Goal: Information Seeking & Learning: Learn about a topic

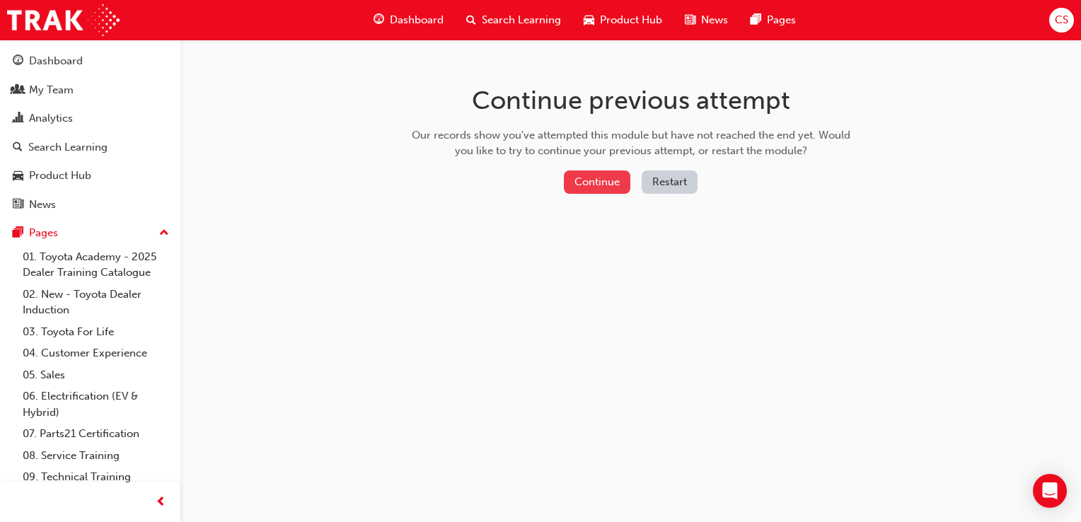
click at [600, 179] on button "Continue" at bounding box center [597, 181] width 66 height 23
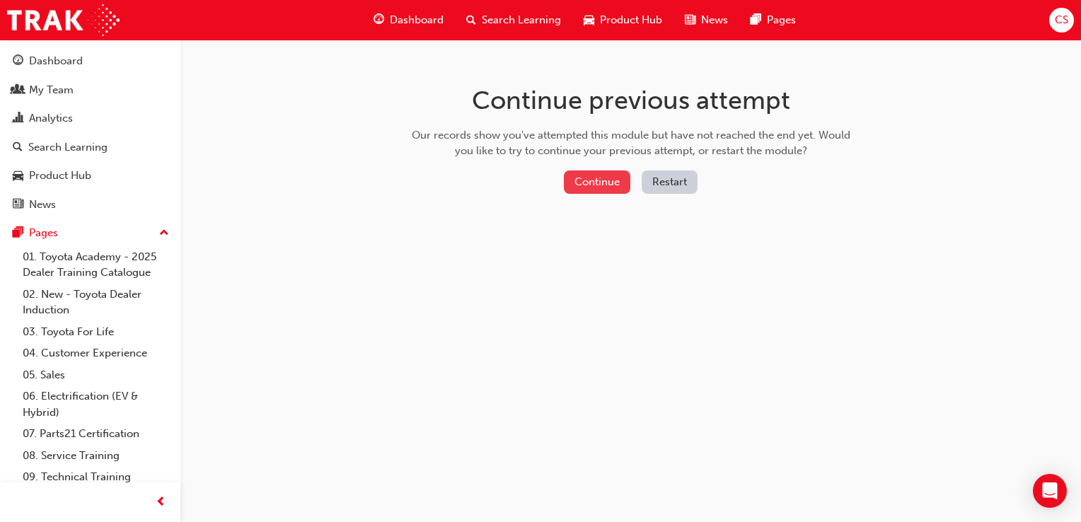
click at [587, 182] on button "Continue" at bounding box center [597, 181] width 66 height 23
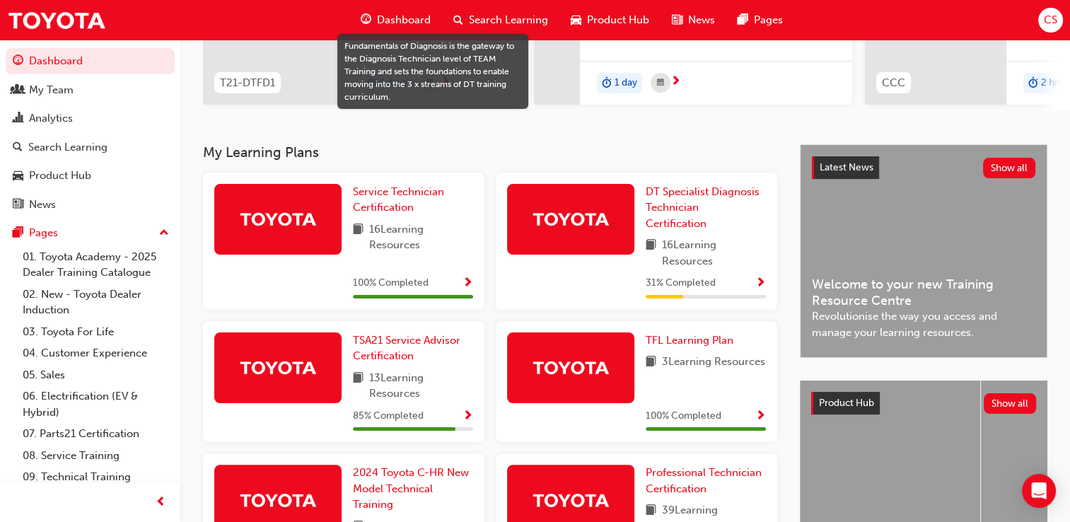
scroll to position [67, 0]
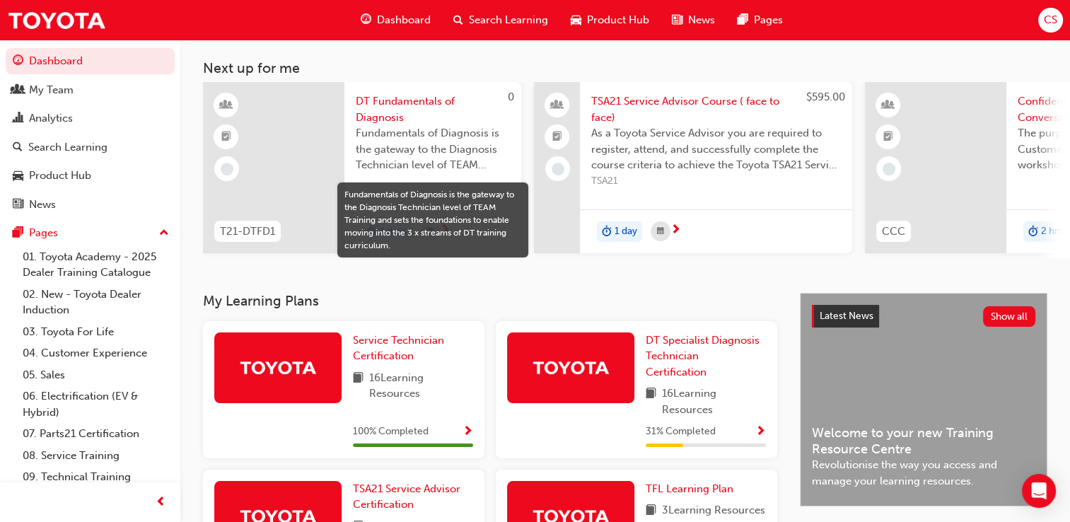
click at [511, 16] on span "Search Learning" at bounding box center [508, 20] width 79 height 16
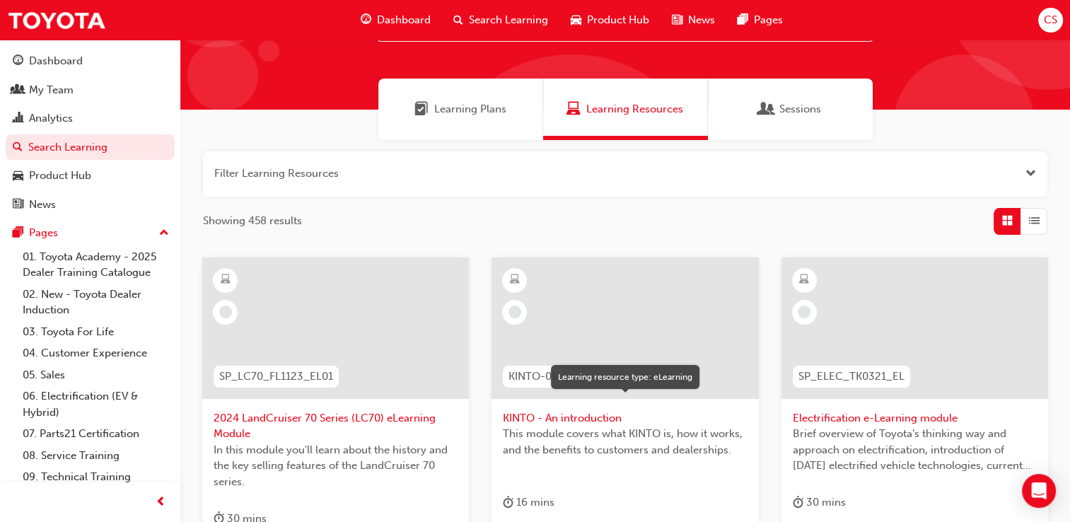
scroll to position [71, 0]
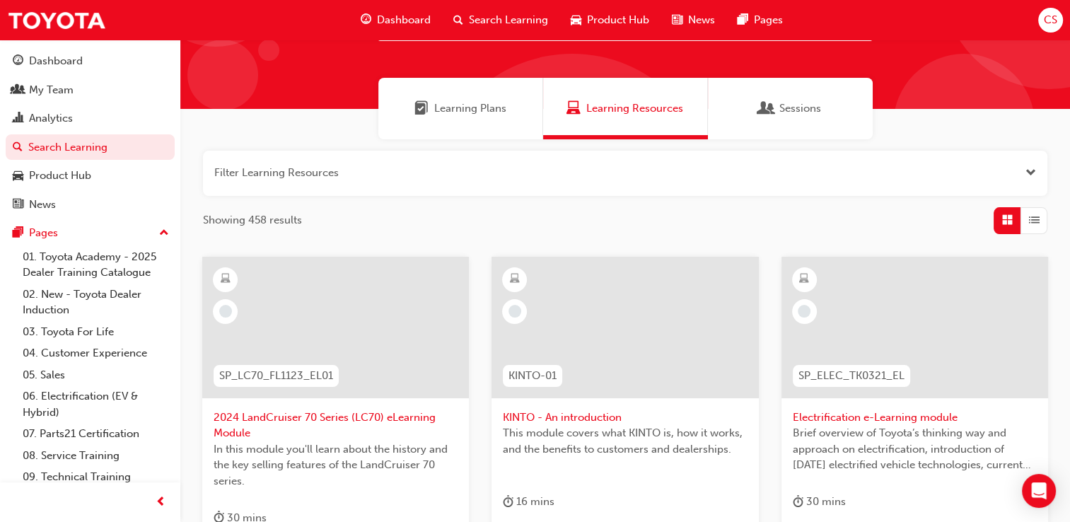
click at [471, 106] on span "Learning Plans" at bounding box center [470, 108] width 72 height 16
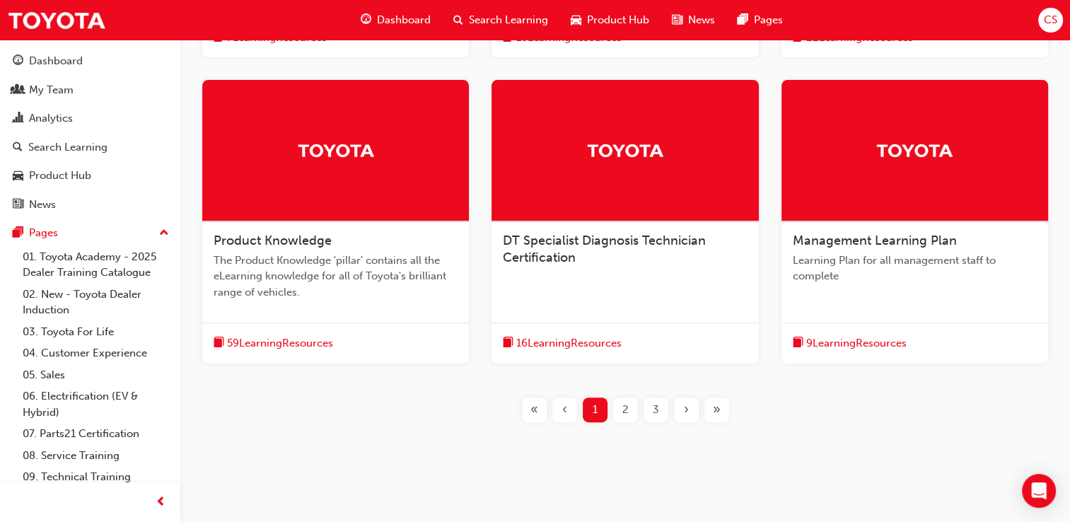
scroll to position [535, 0]
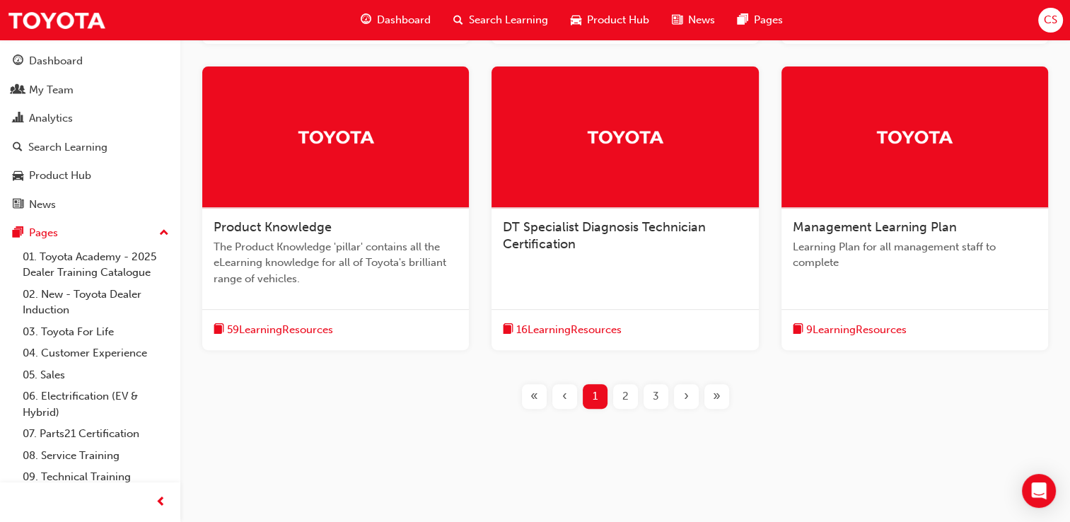
click at [618, 395] on div "2" at bounding box center [625, 396] width 25 height 25
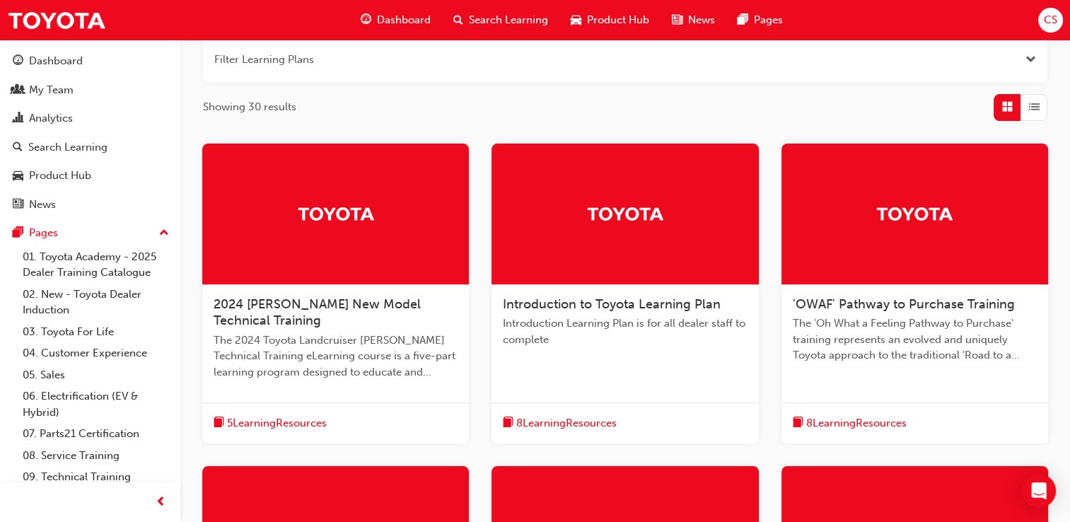
scroll to position [181, 0]
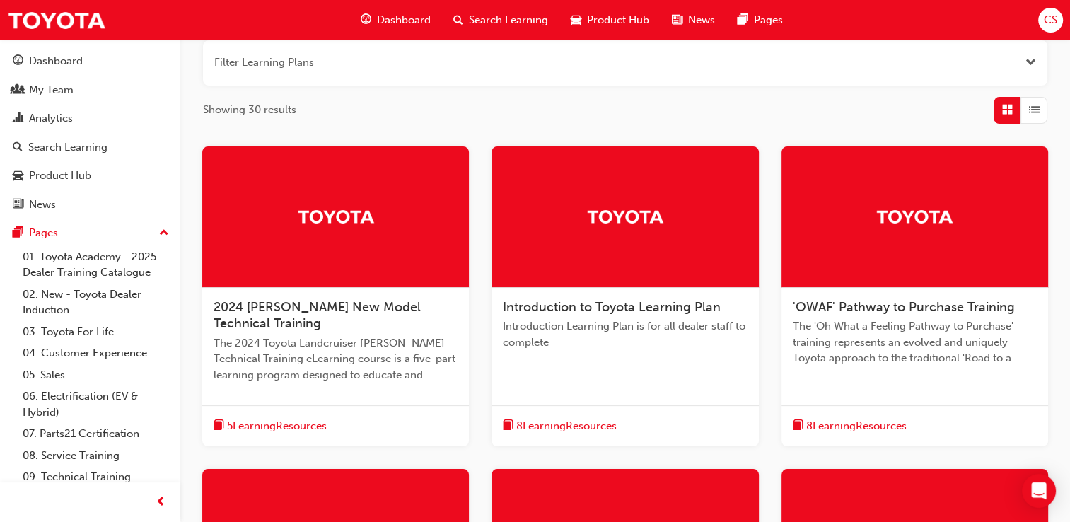
click at [291, 272] on div at bounding box center [335, 216] width 267 height 141
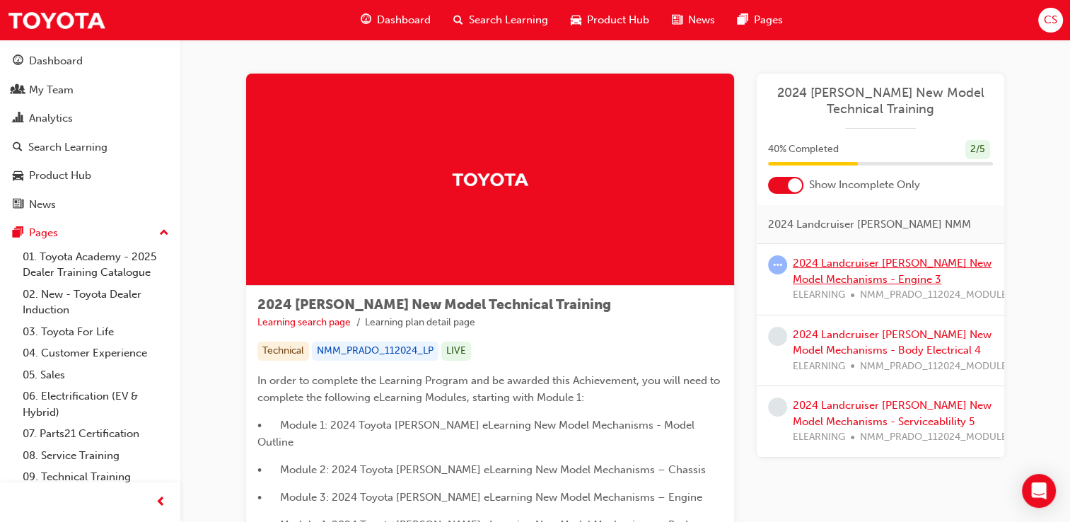
click at [843, 267] on link "2024 Landcruiser [PERSON_NAME] New Model Mechanisms - Engine 3" at bounding box center [892, 271] width 199 height 29
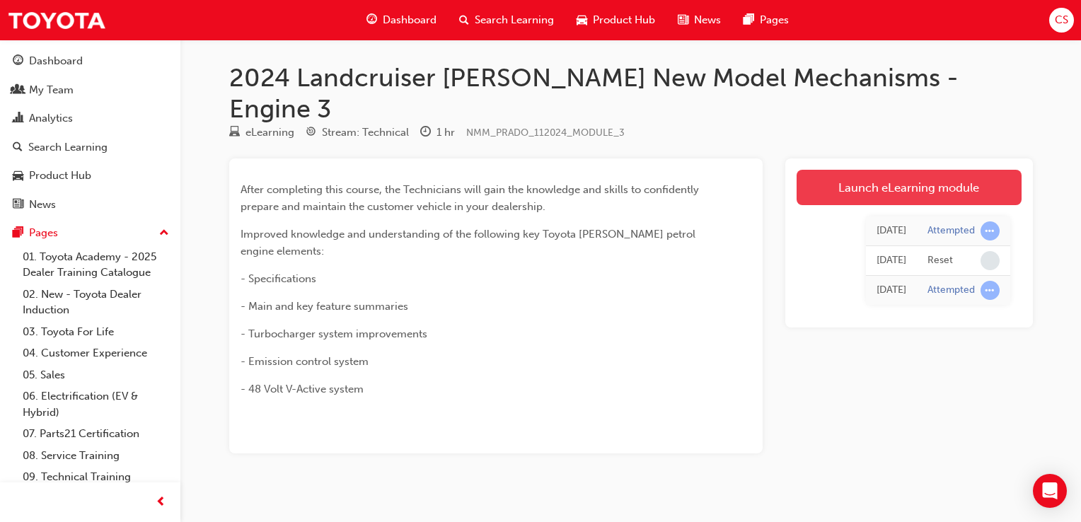
click at [835, 170] on link "Launch eLearning module" at bounding box center [908, 187] width 225 height 35
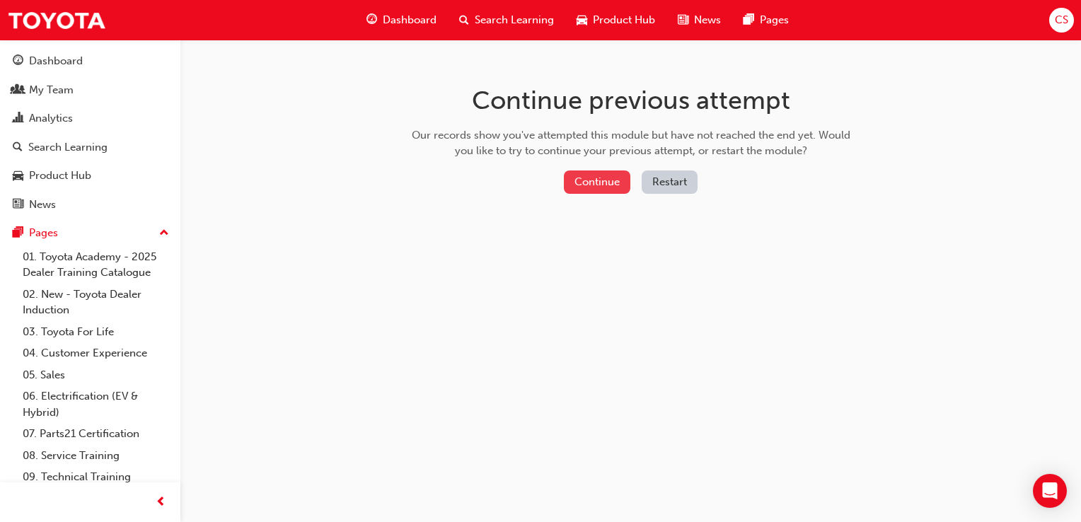
click at [598, 178] on button "Continue" at bounding box center [597, 181] width 66 height 23
